Goal: Task Accomplishment & Management: Complete application form

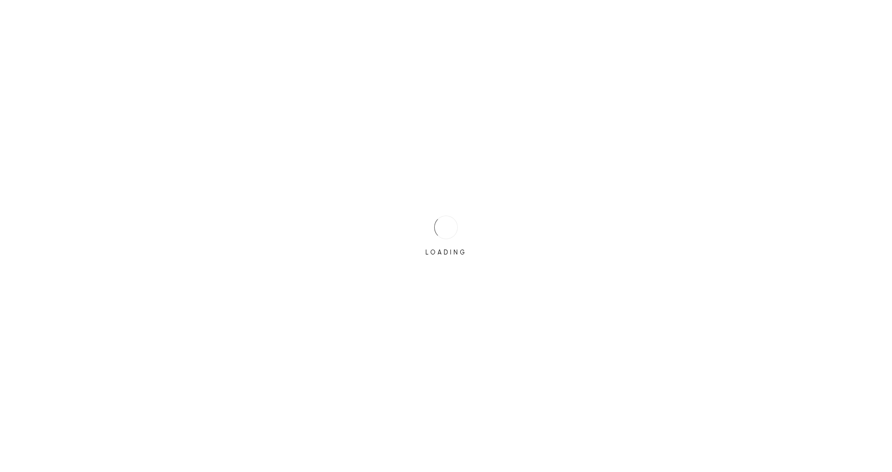
click at [394, 236] on div "LOADING" at bounding box center [446, 236] width 892 height 472
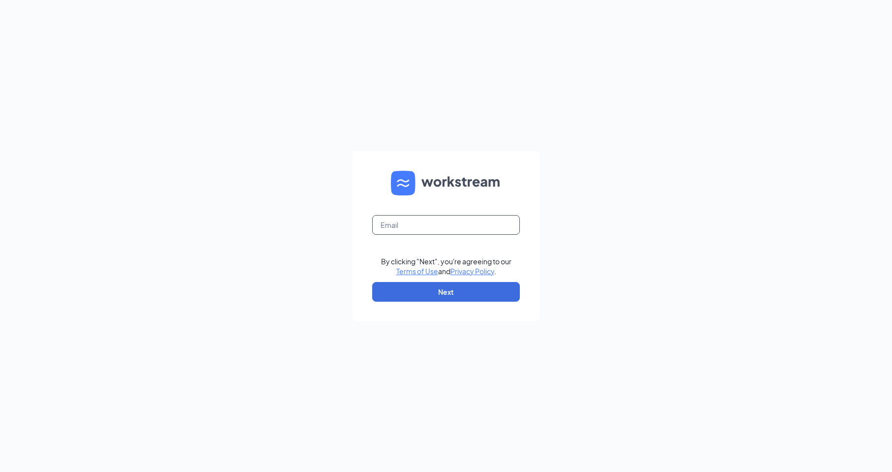
click at [403, 228] on input "text" at bounding box center [446, 225] width 148 height 20
type input "1791@internal-email.com"
click at [436, 296] on button "Next" at bounding box center [446, 292] width 148 height 20
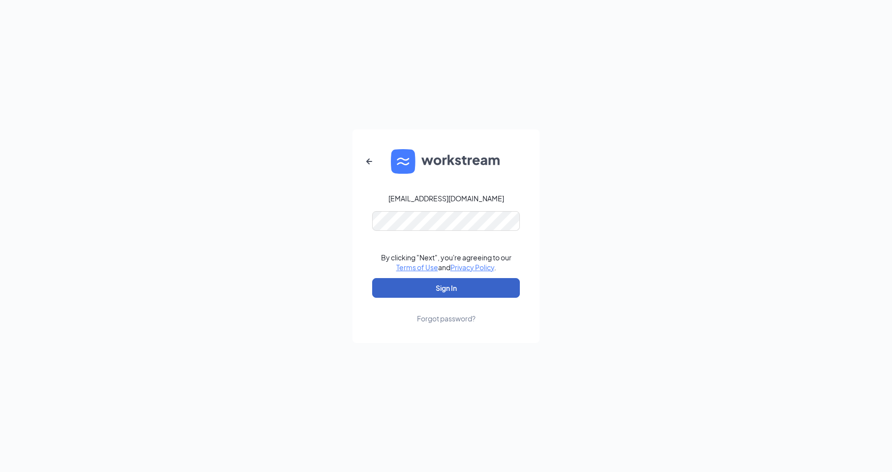
click at [448, 290] on button "Sign In" at bounding box center [446, 288] width 148 height 20
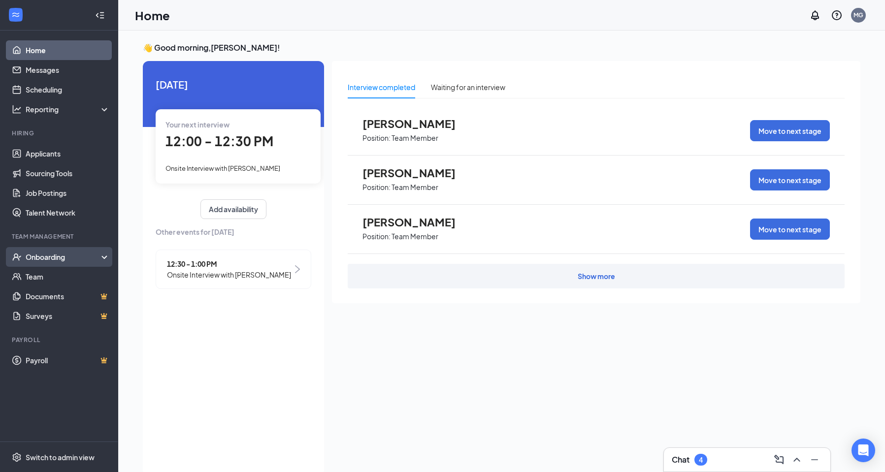
click at [81, 257] on div "Onboarding" at bounding box center [64, 257] width 76 height 10
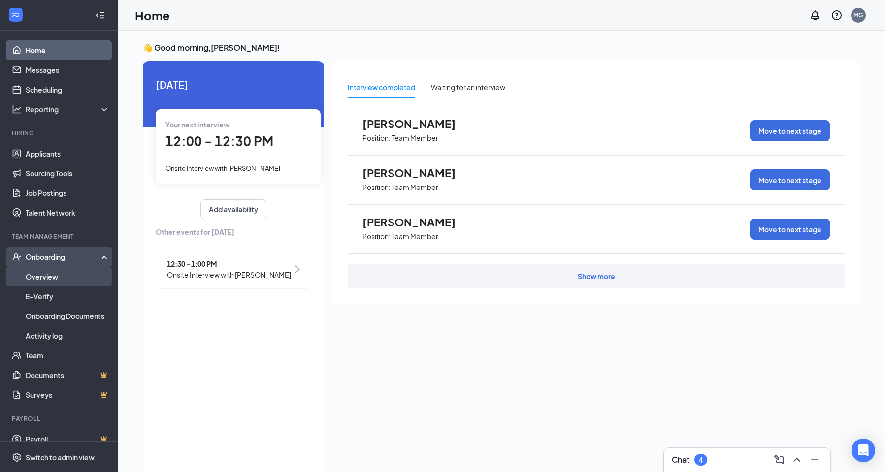
click at [80, 273] on link "Overview" at bounding box center [68, 277] width 84 height 20
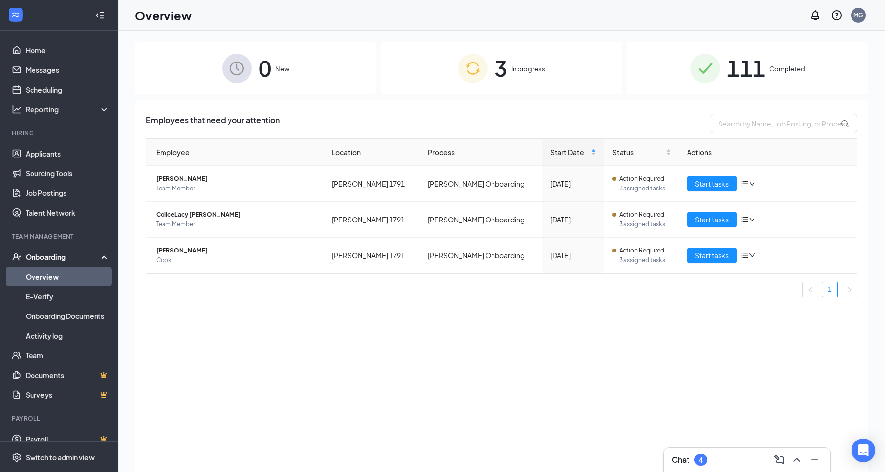
click at [526, 64] on span "In progress" at bounding box center [528, 69] width 34 height 10
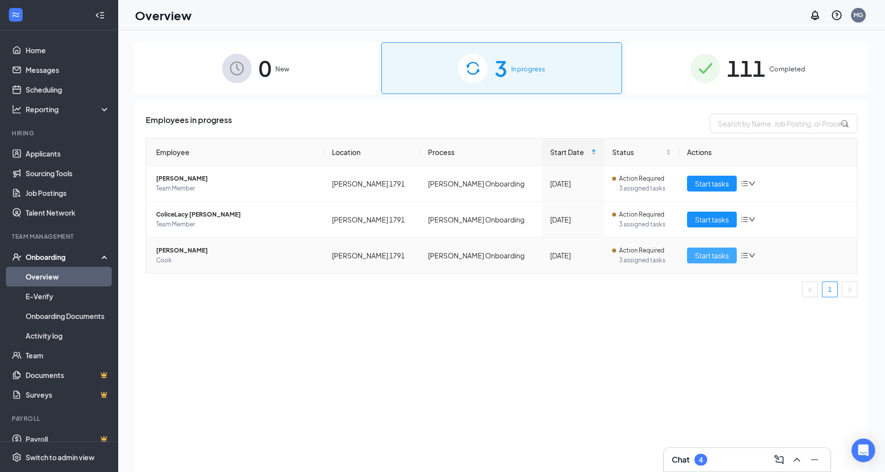
click at [709, 257] on span "Start tasks" at bounding box center [712, 255] width 34 height 11
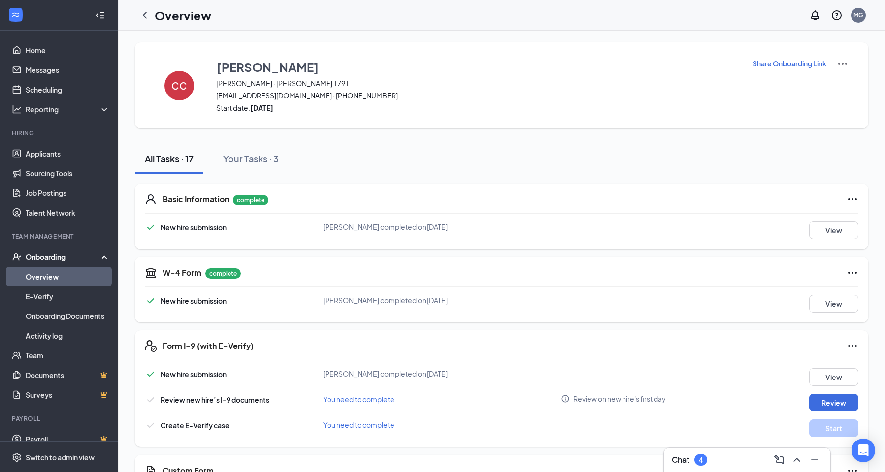
click at [85, 280] on link "Overview" at bounding box center [68, 277] width 84 height 20
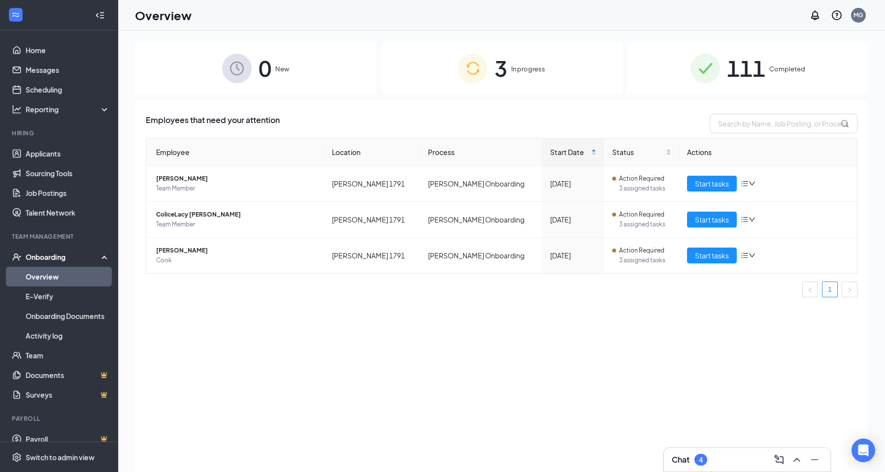
click at [471, 95] on div "0 New 3 In progress 111 Completed Employees that need your attention Employee L…" at bounding box center [501, 273] width 733 height 462
click at [479, 83] on div "3 In progress" at bounding box center [501, 68] width 241 height 52
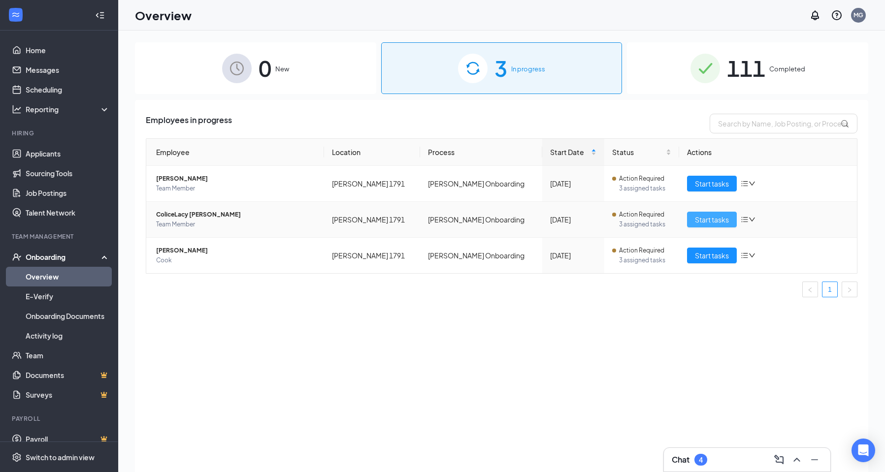
click at [700, 219] on span "Start tasks" at bounding box center [712, 219] width 34 height 11
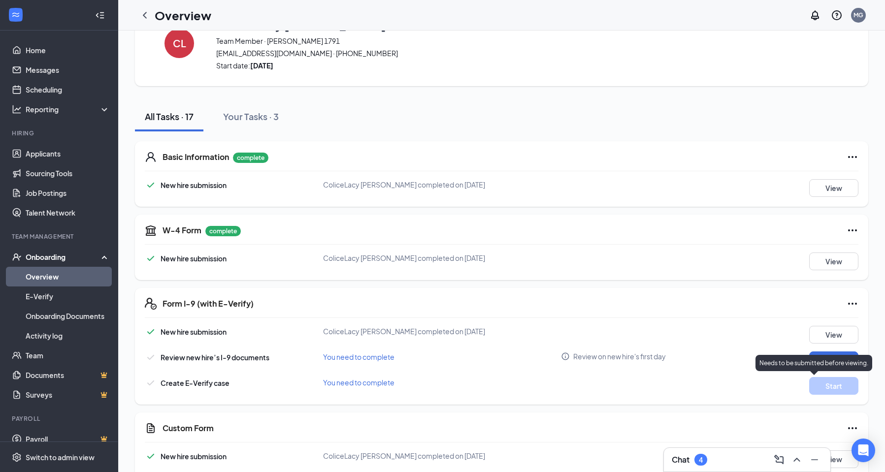
scroll to position [99, 0]
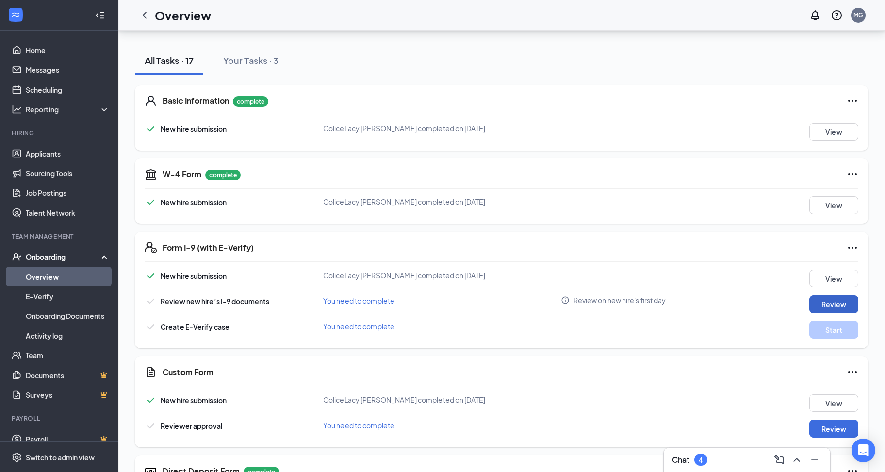
click at [826, 303] on button "Review" at bounding box center [833, 305] width 49 height 18
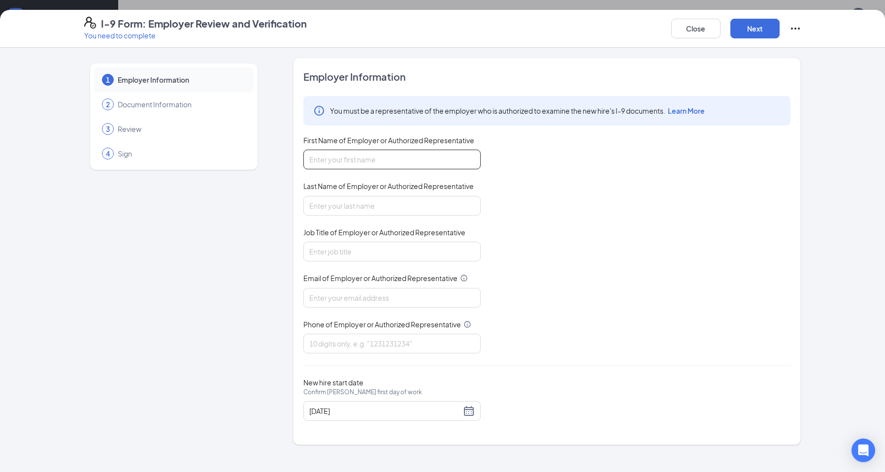
click at [424, 164] on input "First Name of Employer or Authorized Representative" at bounding box center [391, 160] width 177 height 20
type input "[PERSON_NAME]"
type input "Green"
type input "General Manager"
type input "[EMAIL_ADDRESS][DOMAIN_NAME]"
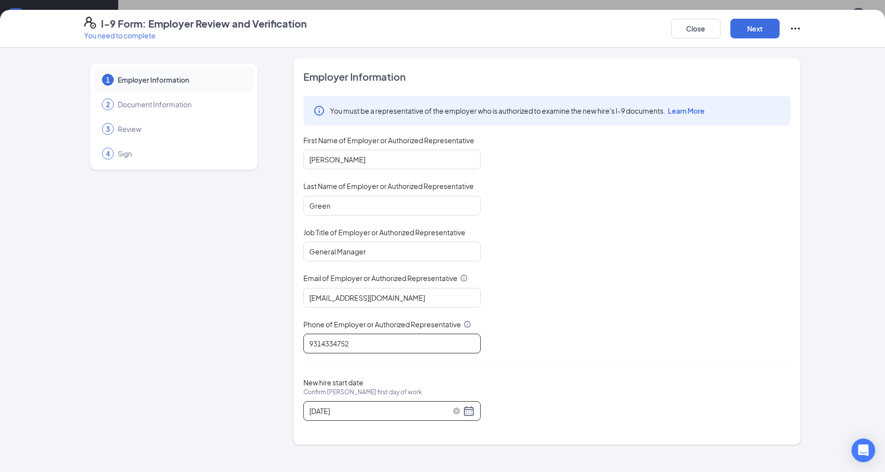
type input "9314334752"
click at [469, 409] on div "[DATE]" at bounding box center [391, 411] width 165 height 12
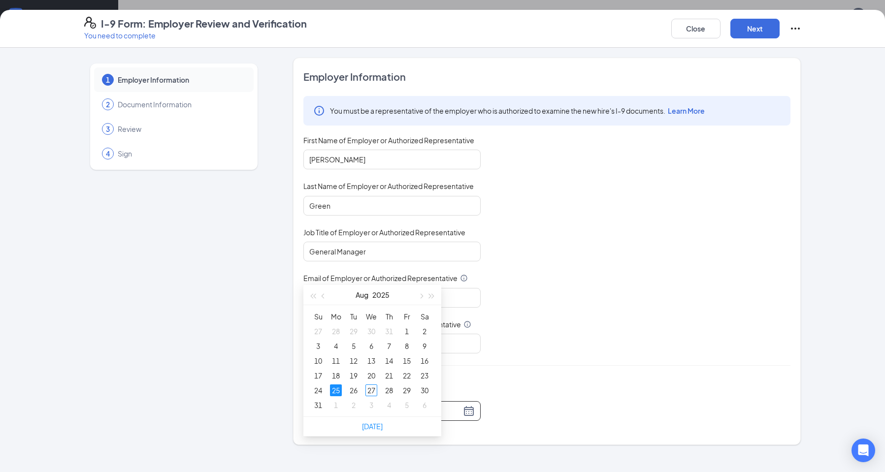
scroll to position [246, 0]
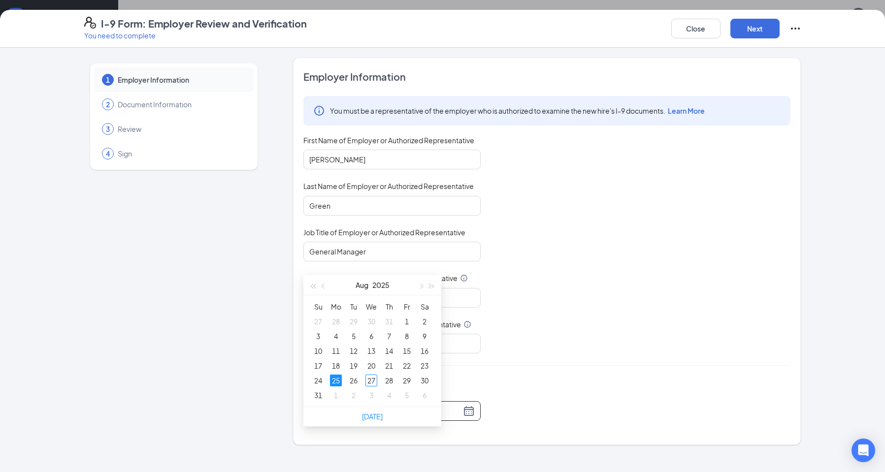
type input "[DATE]"
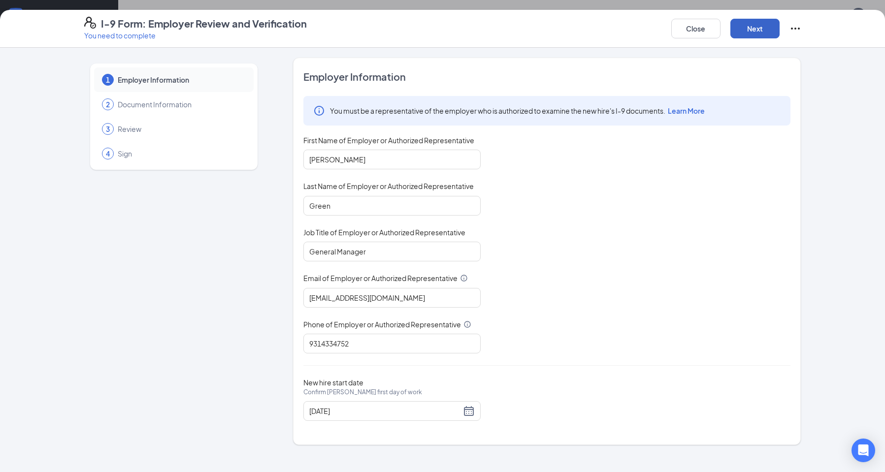
click at [764, 33] on button "Next" at bounding box center [754, 29] width 49 height 20
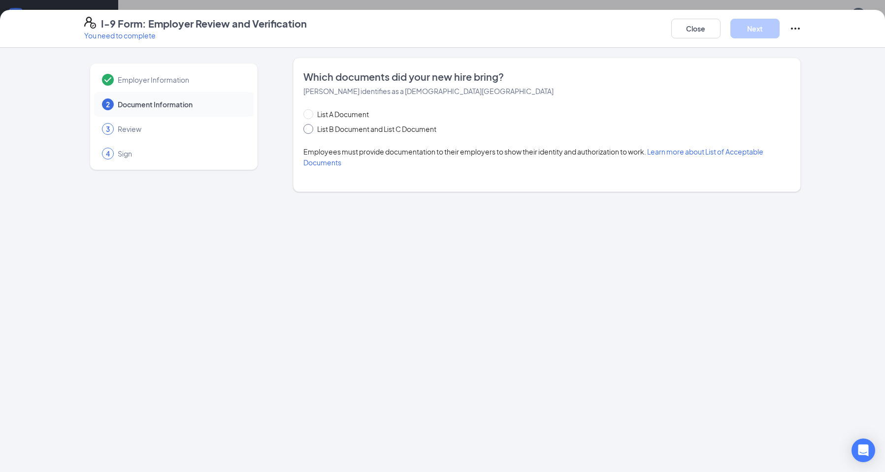
click at [308, 131] on span at bounding box center [308, 129] width 10 height 10
click at [308, 131] on input "List B Document and List C Document" at bounding box center [306, 127] width 7 height 7
radio input "true"
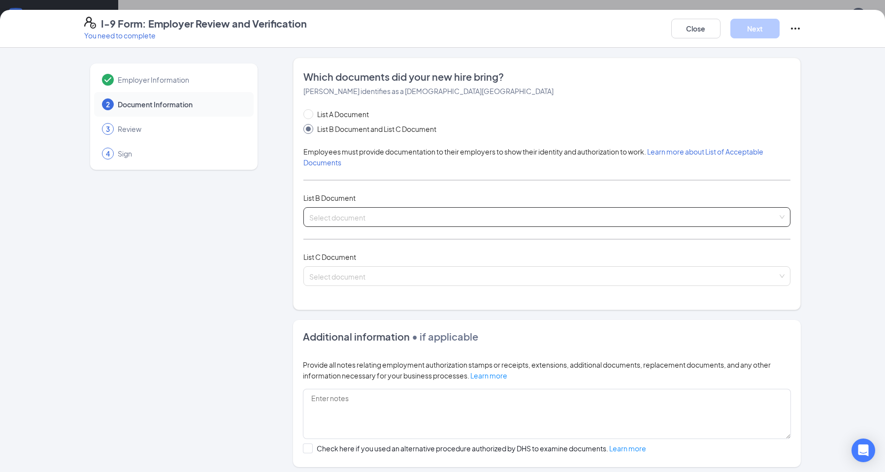
click at [364, 218] on input "search" at bounding box center [543, 215] width 468 height 15
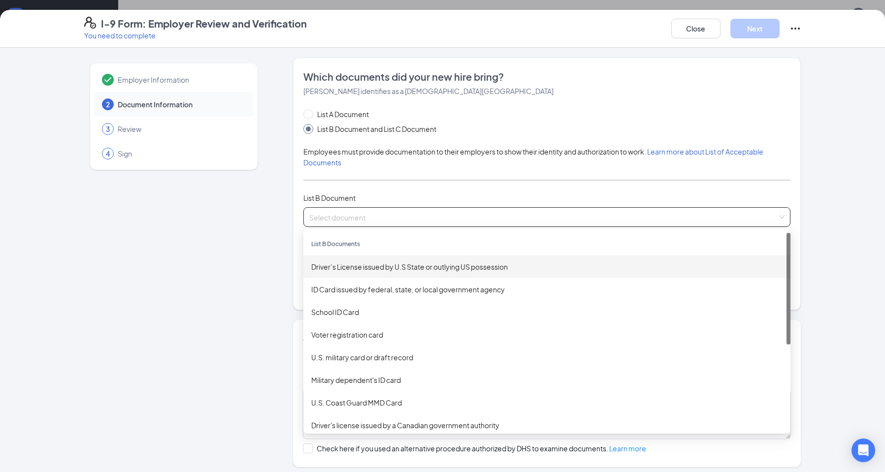
click at [385, 260] on div "Driver’s License issued by U.S State or outlying US possession" at bounding box center [546, 267] width 487 height 23
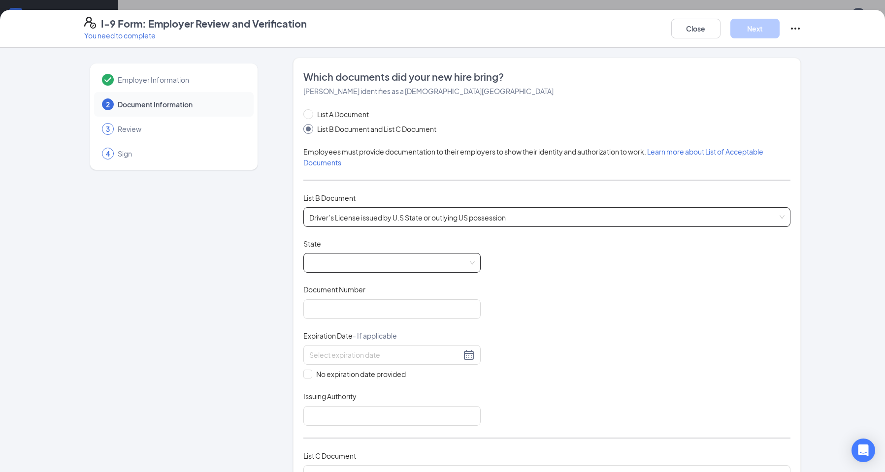
click at [363, 260] on span at bounding box center [391, 263] width 165 height 19
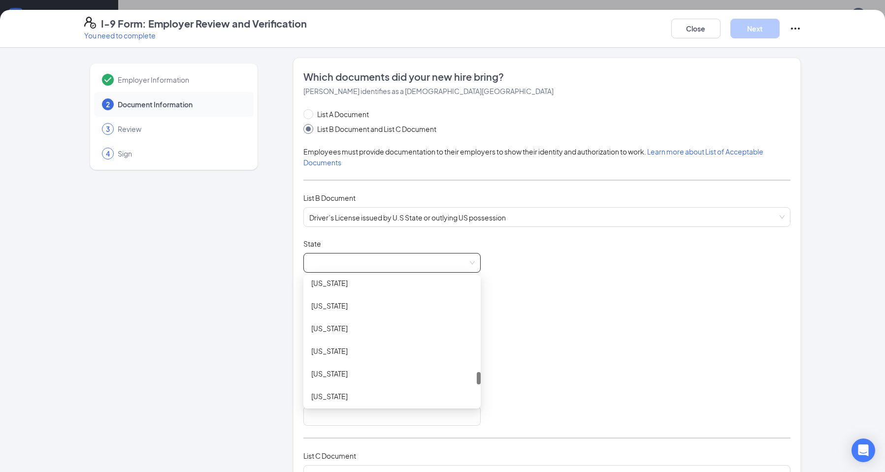
scroll to position [985, 0]
click at [364, 347] on div "[US_STATE]" at bounding box center [392, 347] width 162 height 11
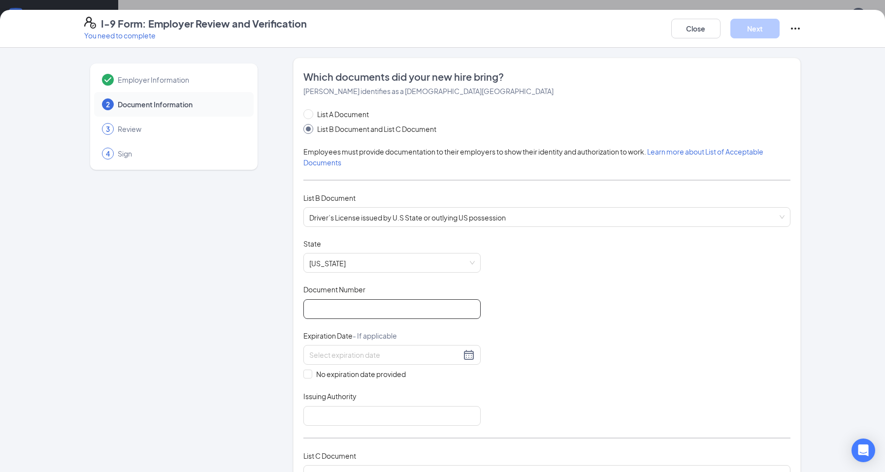
click at [376, 307] on input "Document Number" at bounding box center [391, 309] width 177 height 20
type input "137701791"
click at [347, 356] on input at bounding box center [385, 355] width 152 height 11
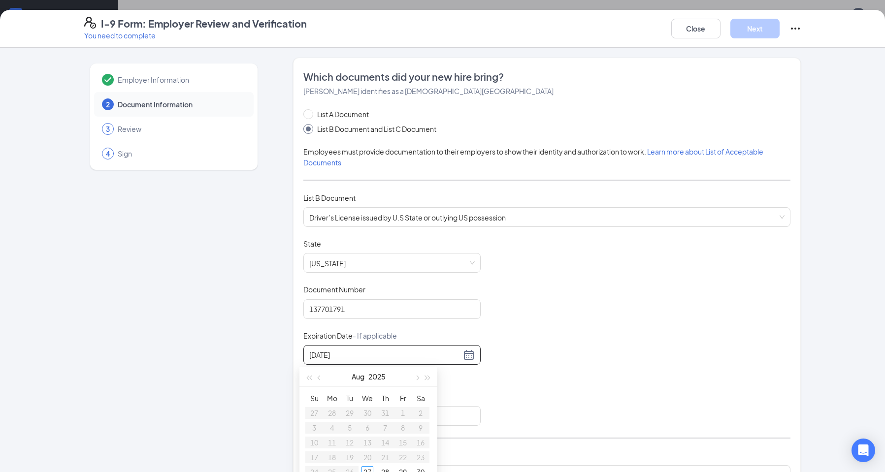
type input "[DATE]"
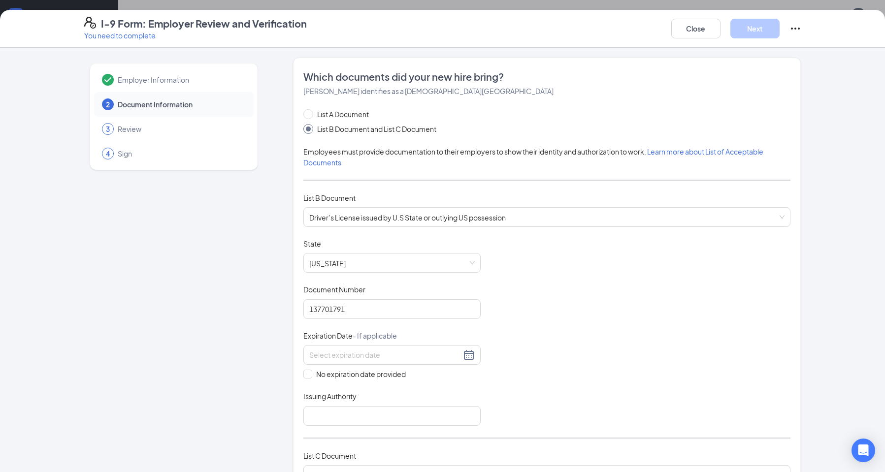
click at [520, 370] on div "Document Title Driver’s License issued by U.S State or outlying US possession S…" at bounding box center [546, 332] width 487 height 187
click at [393, 360] on input at bounding box center [385, 355] width 152 height 11
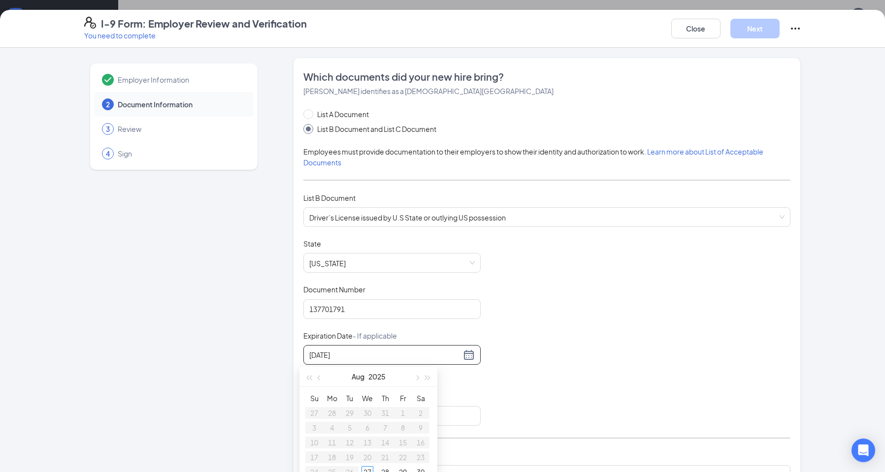
type input "[DATE]"
drag, startPoint x: 447, startPoint y: 362, endPoint x: 448, endPoint y: 358, distance: 4.9
click at [447, 362] on div "[DATE]" at bounding box center [391, 355] width 177 height 20
click at [448, 357] on input "[DATE]" at bounding box center [385, 355] width 152 height 11
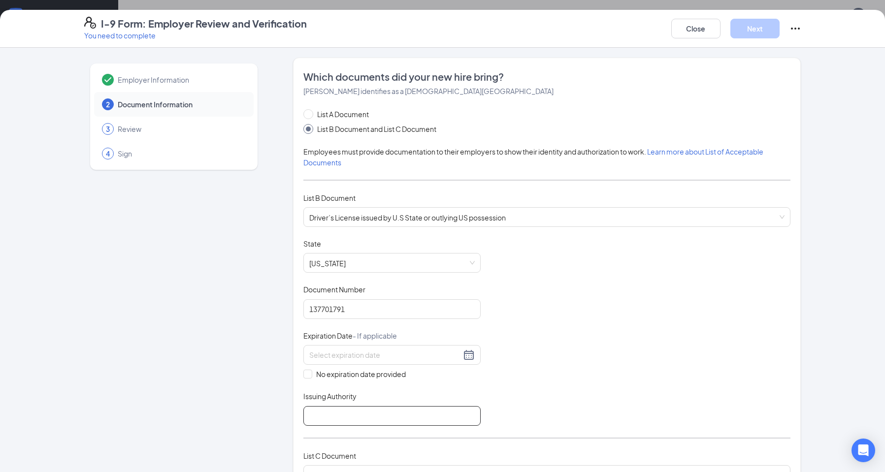
click at [462, 412] on input "Issuing Authority" at bounding box center [391, 416] width 177 height 20
